Goal: Book appointment/travel/reservation

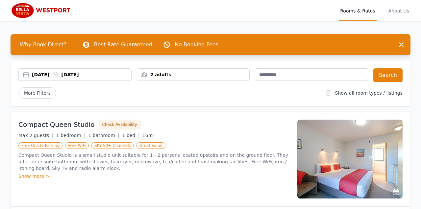
click at [56, 75] on div "[DATE] [DATE]" at bounding box center [81, 74] width 99 height 7
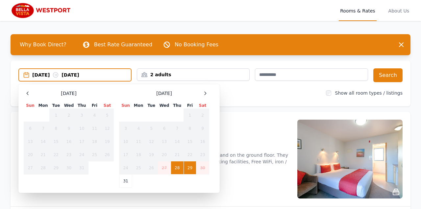
click at [205, 94] on icon at bounding box center [204, 93] width 5 height 5
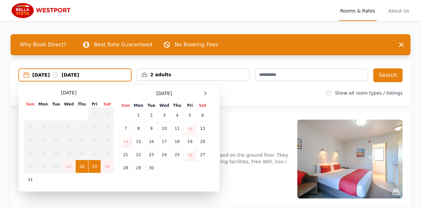
click at [207, 93] on icon at bounding box center [204, 93] width 5 height 5
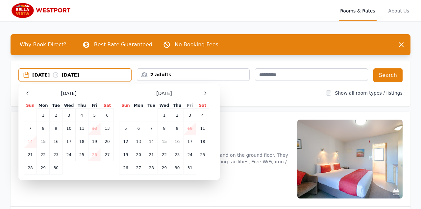
click at [205, 93] on icon at bounding box center [204, 93] width 5 height 5
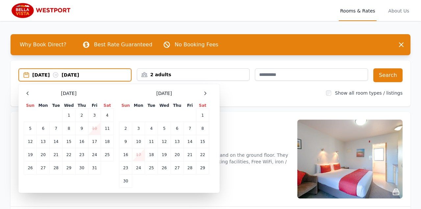
click at [205, 92] on icon at bounding box center [204, 93] width 5 height 5
click at [205, 93] on icon at bounding box center [204, 93] width 5 height 5
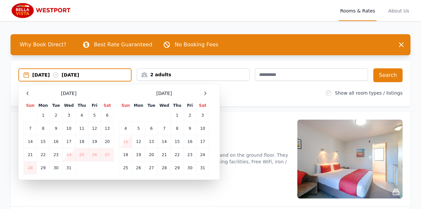
click at [205, 93] on icon at bounding box center [204, 93] width 5 height 5
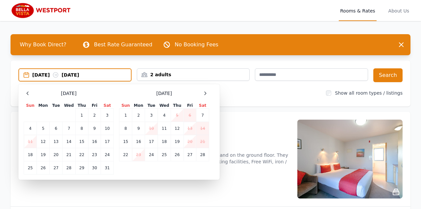
click at [179, 111] on td "5" at bounding box center [177, 115] width 13 height 13
click at [176, 120] on td "5" at bounding box center [177, 115] width 13 height 13
click at [176, 113] on td "5" at bounding box center [177, 115] width 13 height 13
click at [178, 115] on td "5" at bounding box center [177, 115] width 13 height 13
click at [172, 119] on td "5" at bounding box center [177, 115] width 13 height 13
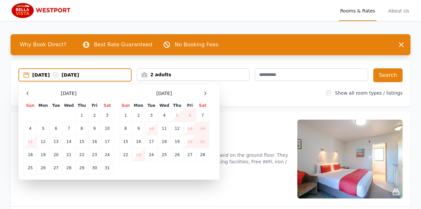
click at [164, 115] on td "4" at bounding box center [164, 115] width 13 height 13
click at [178, 116] on td "5" at bounding box center [177, 115] width 13 height 13
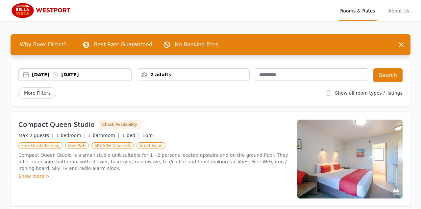
click at [104, 72] on div "[DATE] [DATE]" at bounding box center [81, 74] width 99 height 7
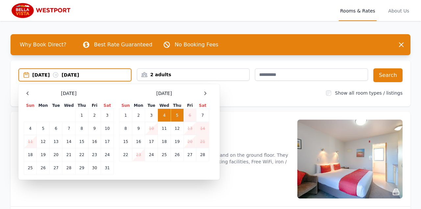
click at [164, 115] on td "4" at bounding box center [164, 115] width 13 height 13
click at [150, 119] on td "3" at bounding box center [151, 115] width 13 height 13
click at [175, 113] on td "5" at bounding box center [177, 115] width 13 height 13
